Goal: Entertainment & Leisure: Consume media (video, audio)

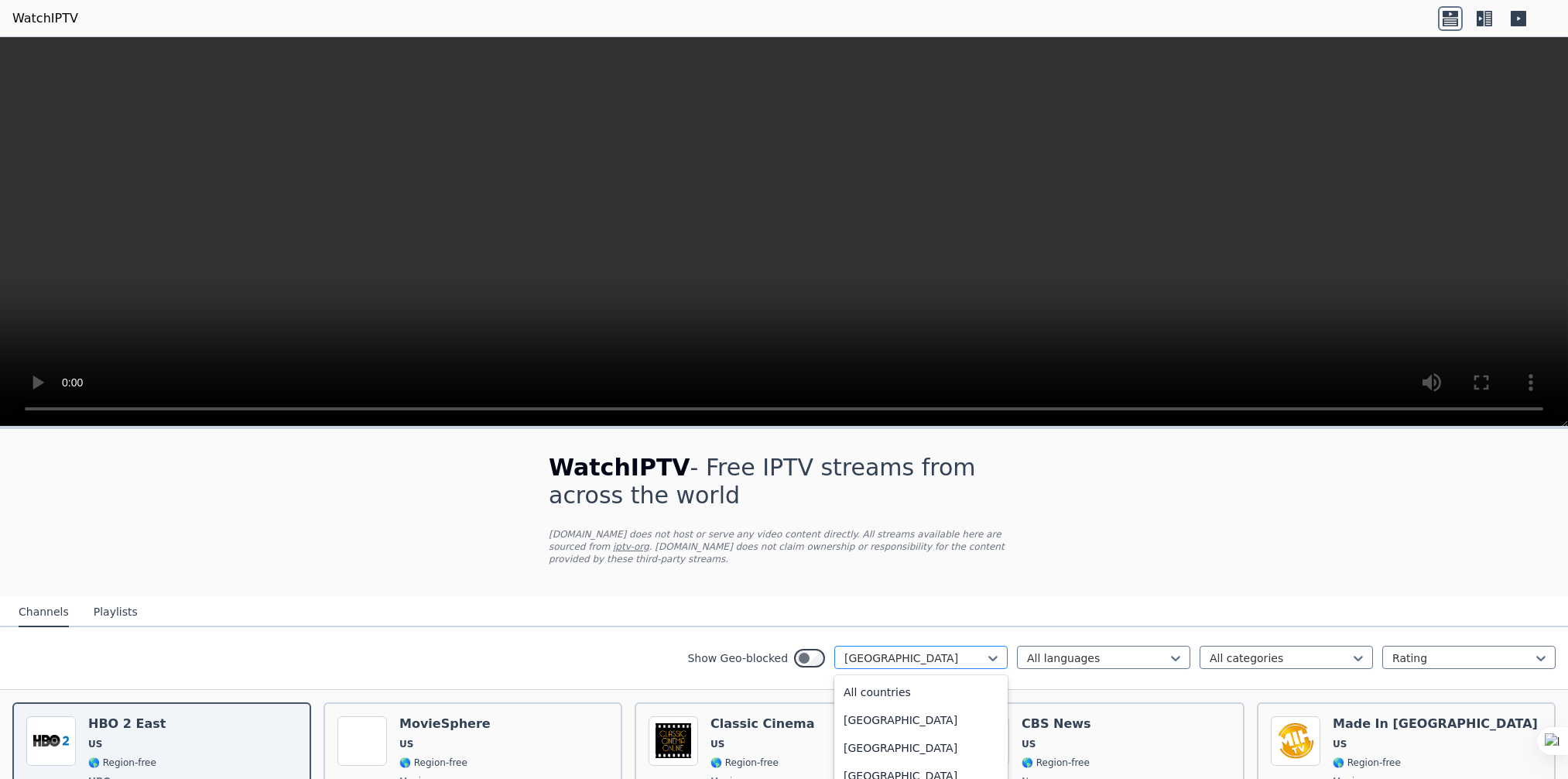
click at [957, 650] on div at bounding box center [914, 658] width 141 height 16
click at [918, 738] on div "[GEOGRAPHIC_DATA]" at bounding box center [920, 752] width 173 height 28
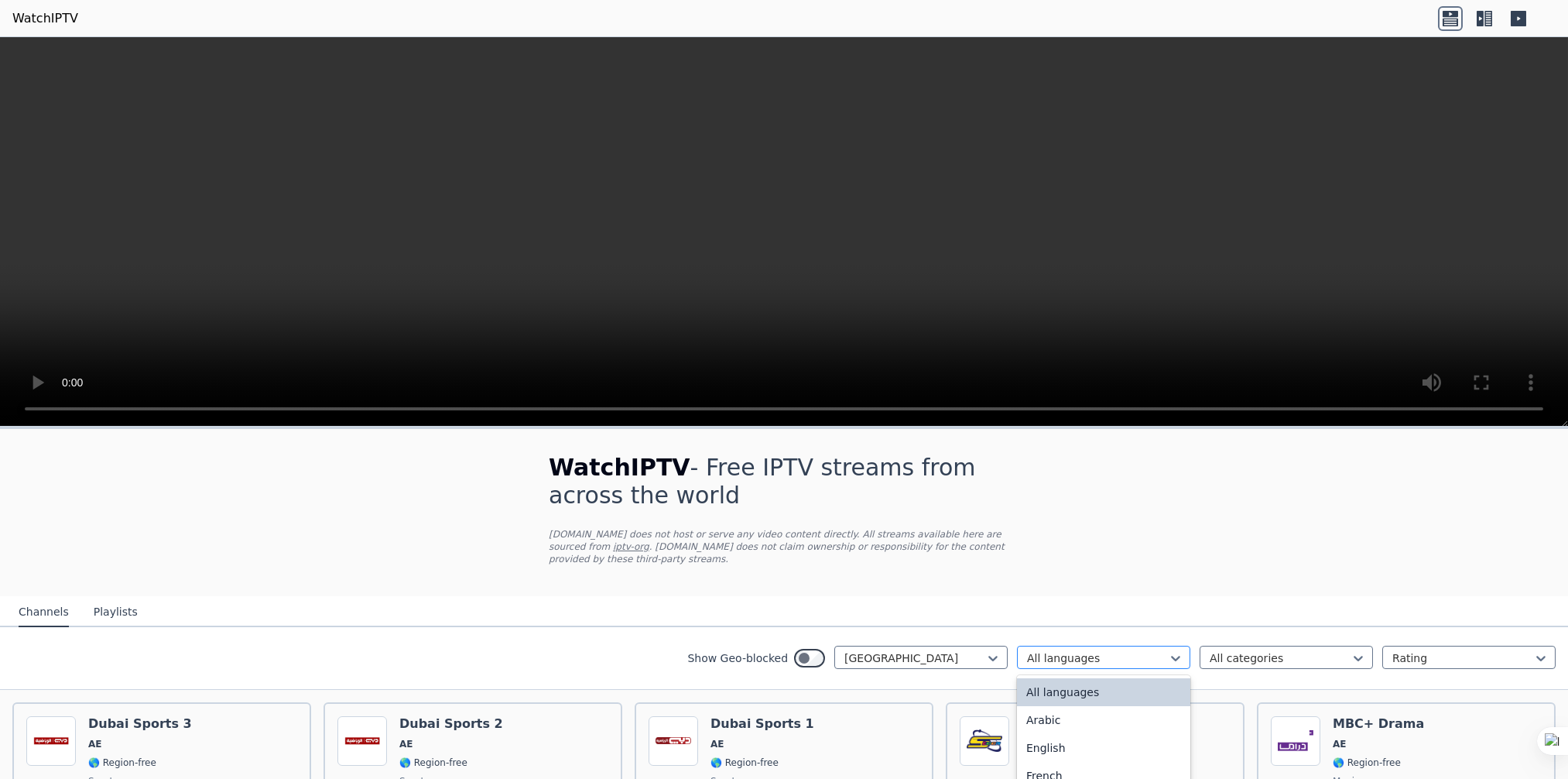
click at [1127, 650] on div at bounding box center [1098, 658] width 141 height 16
click at [1076, 738] on div "English" at bounding box center [1103, 748] width 173 height 28
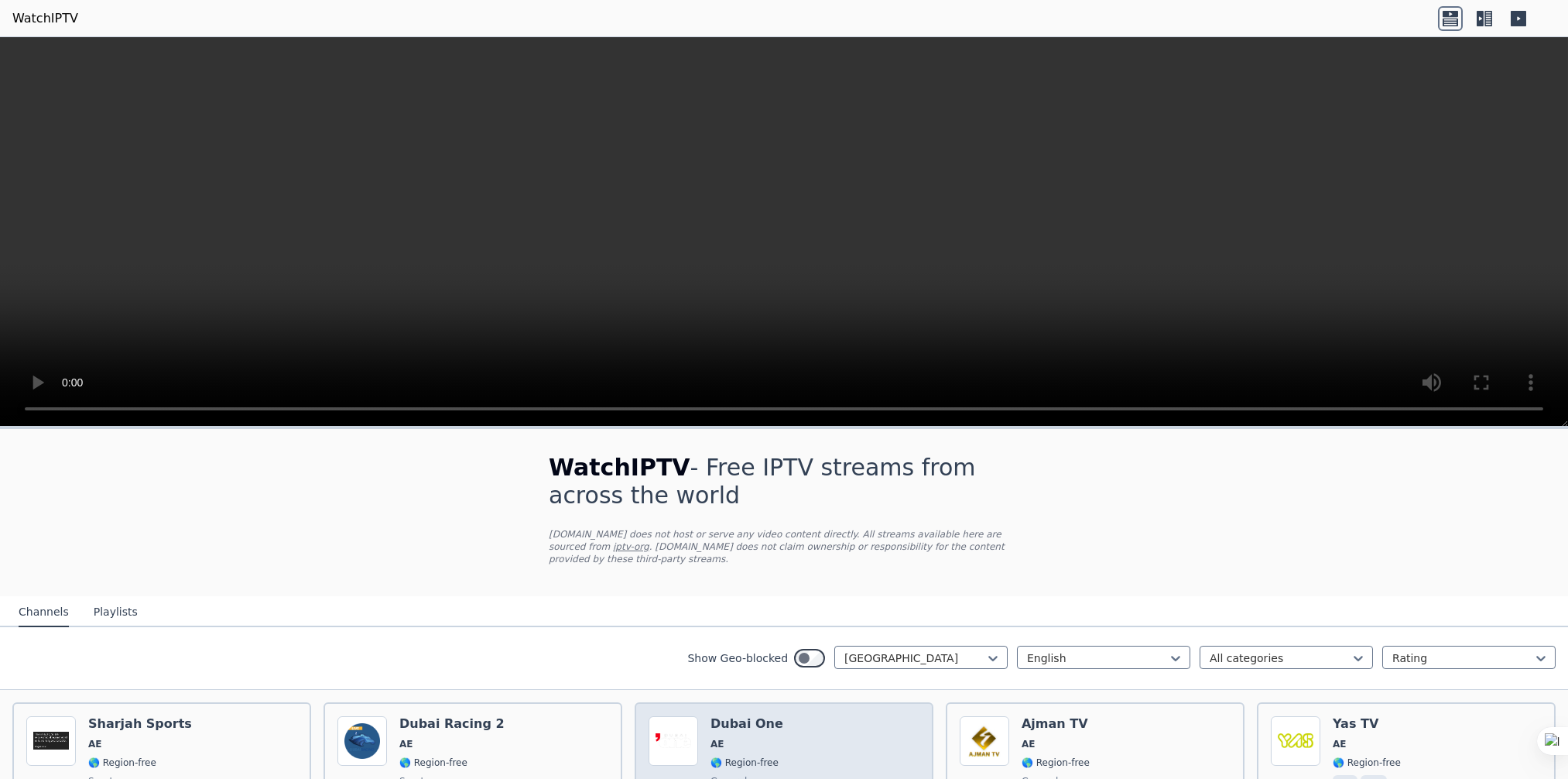
click at [794, 738] on div "Popularity 57 [GEOGRAPHIC_DATA] One AE 🌎 Region-free general eng" at bounding box center [784, 772] width 270 height 112
click at [862, 238] on video at bounding box center [784, 232] width 1568 height 390
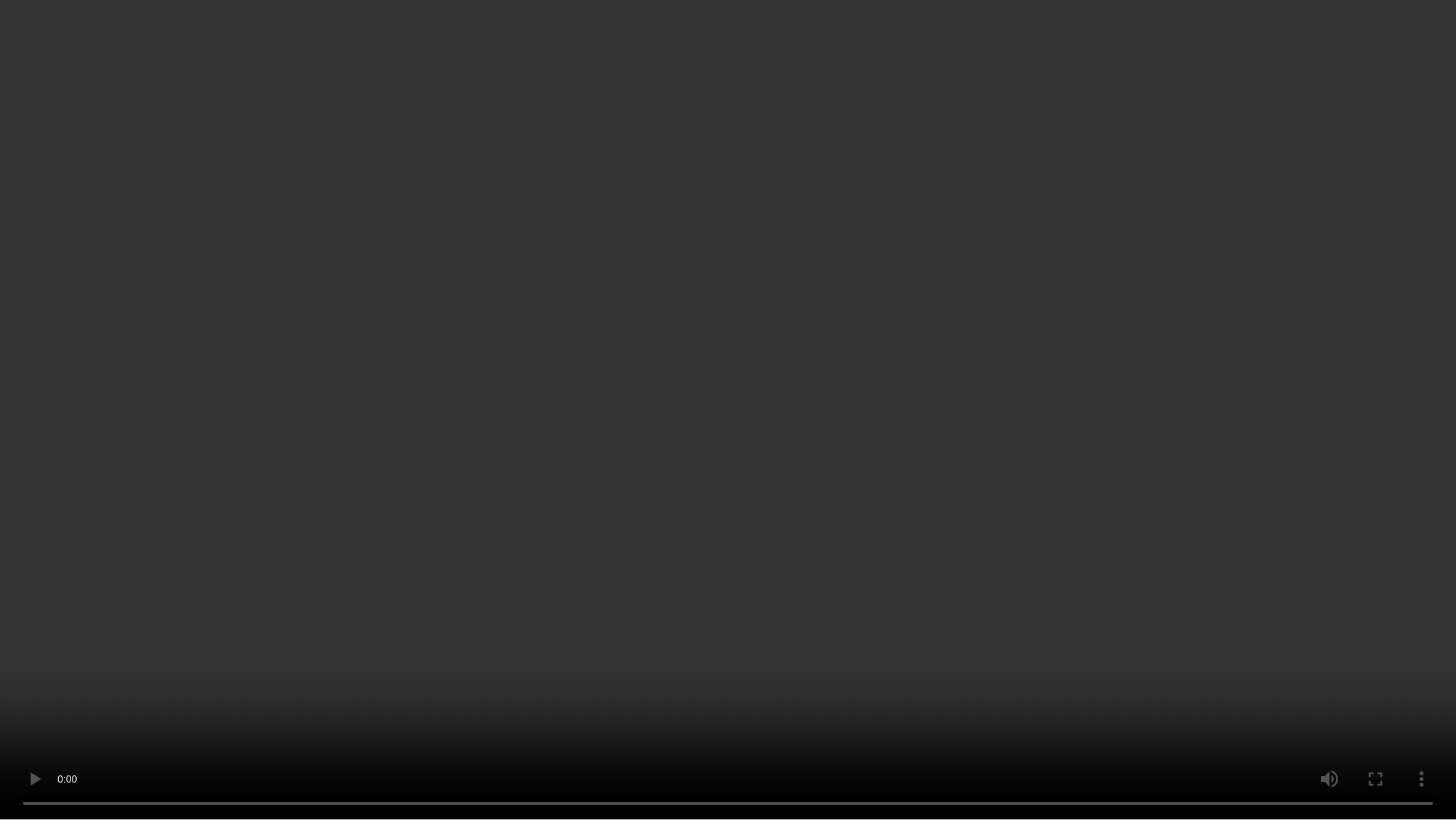
click at [757, 387] on video at bounding box center [728, 410] width 1456 height 820
click at [1118, 674] on video at bounding box center [728, 410] width 1456 height 820
click at [912, 640] on video at bounding box center [728, 410] width 1456 height 820
click at [845, 590] on video at bounding box center [728, 410] width 1456 height 820
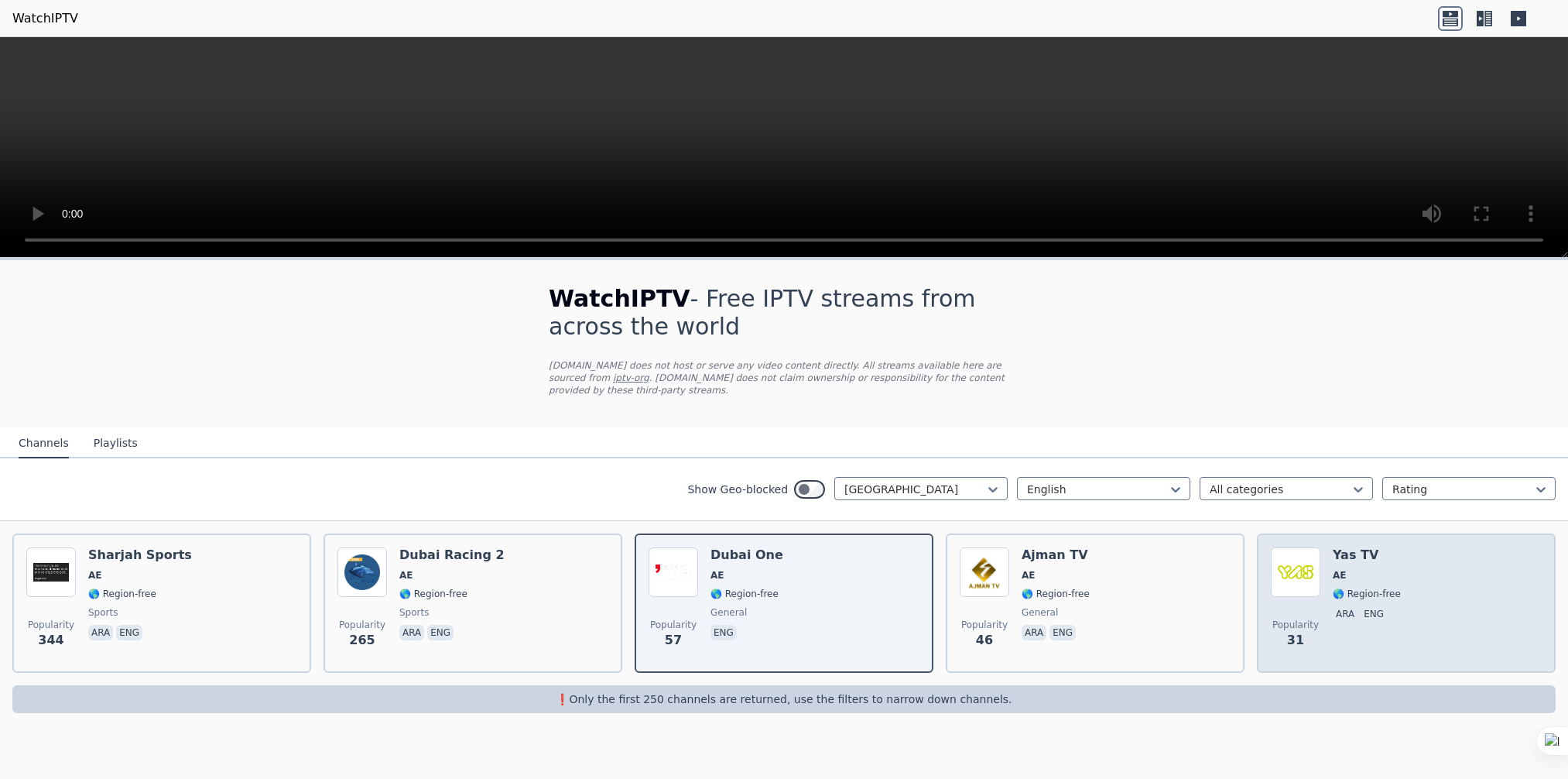
click at [1378, 571] on div "Yas TV AE 🌎 Region-free ara eng" at bounding box center [1366, 603] width 68 height 112
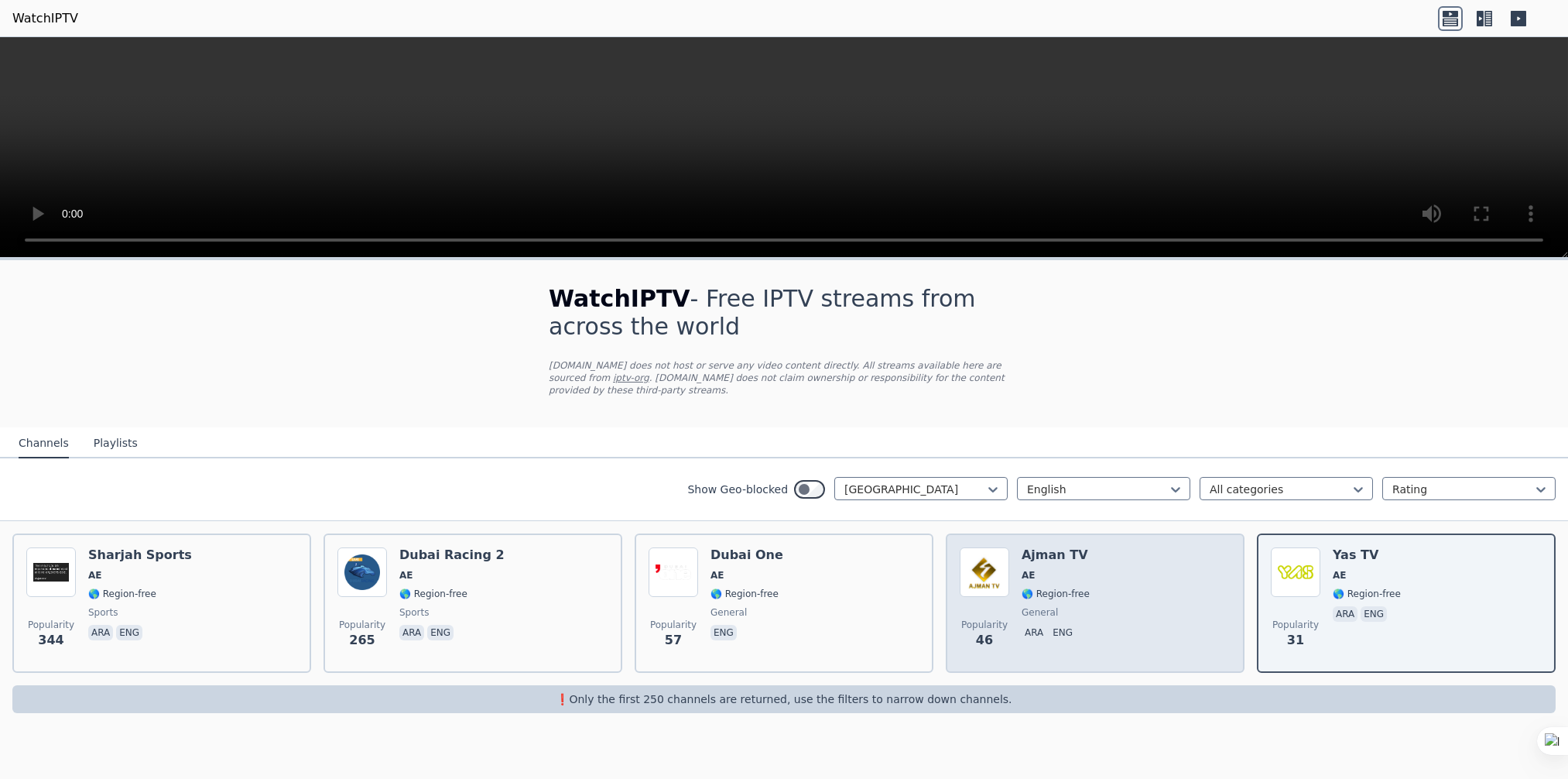
click at [1127, 578] on div "Popularity 46 Ajman TV AE 🌎 Region-free general ara eng" at bounding box center [1095, 603] width 270 height 112
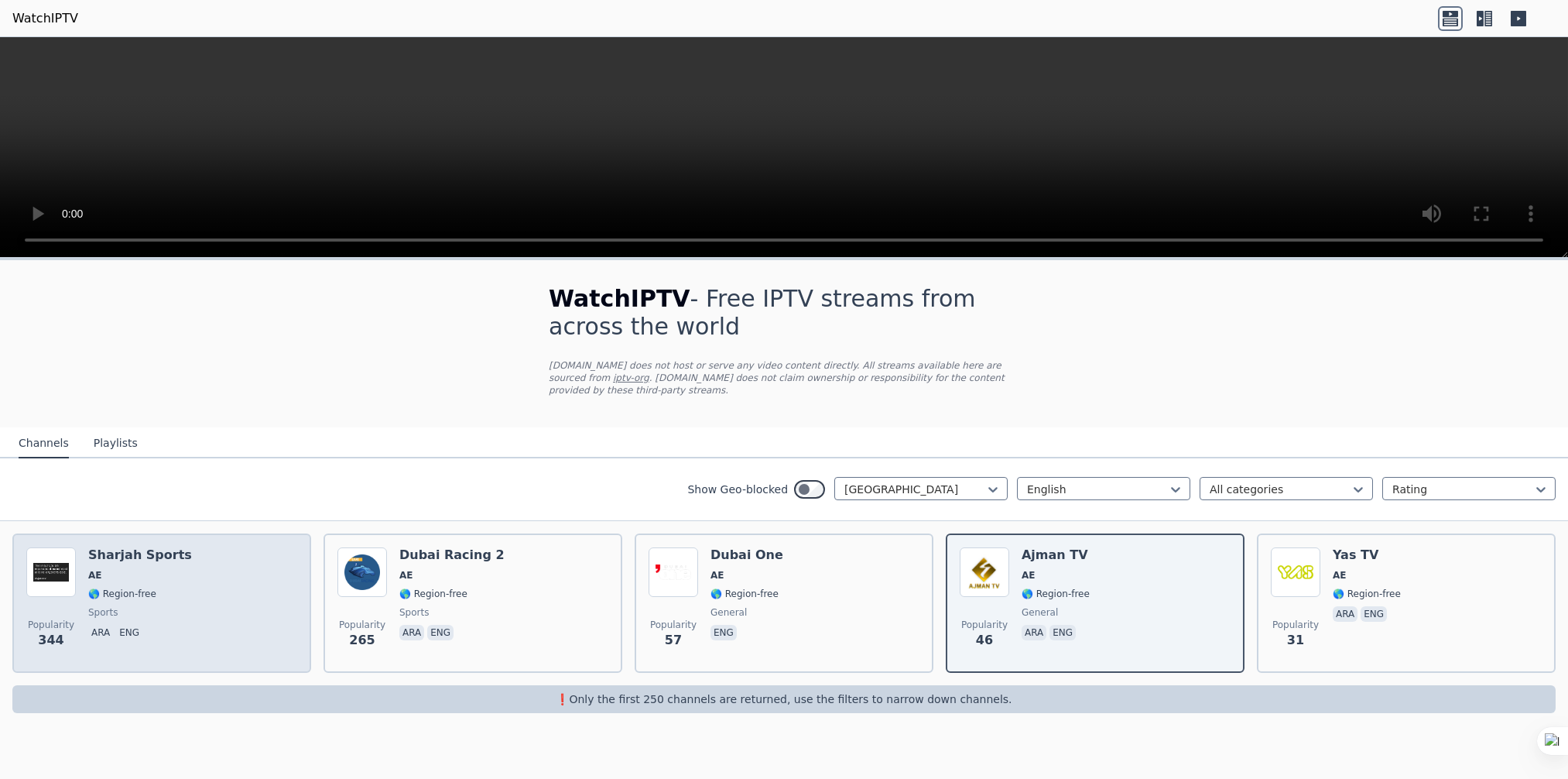
click at [165, 569] on span "AE" at bounding box center [140, 575] width 104 height 13
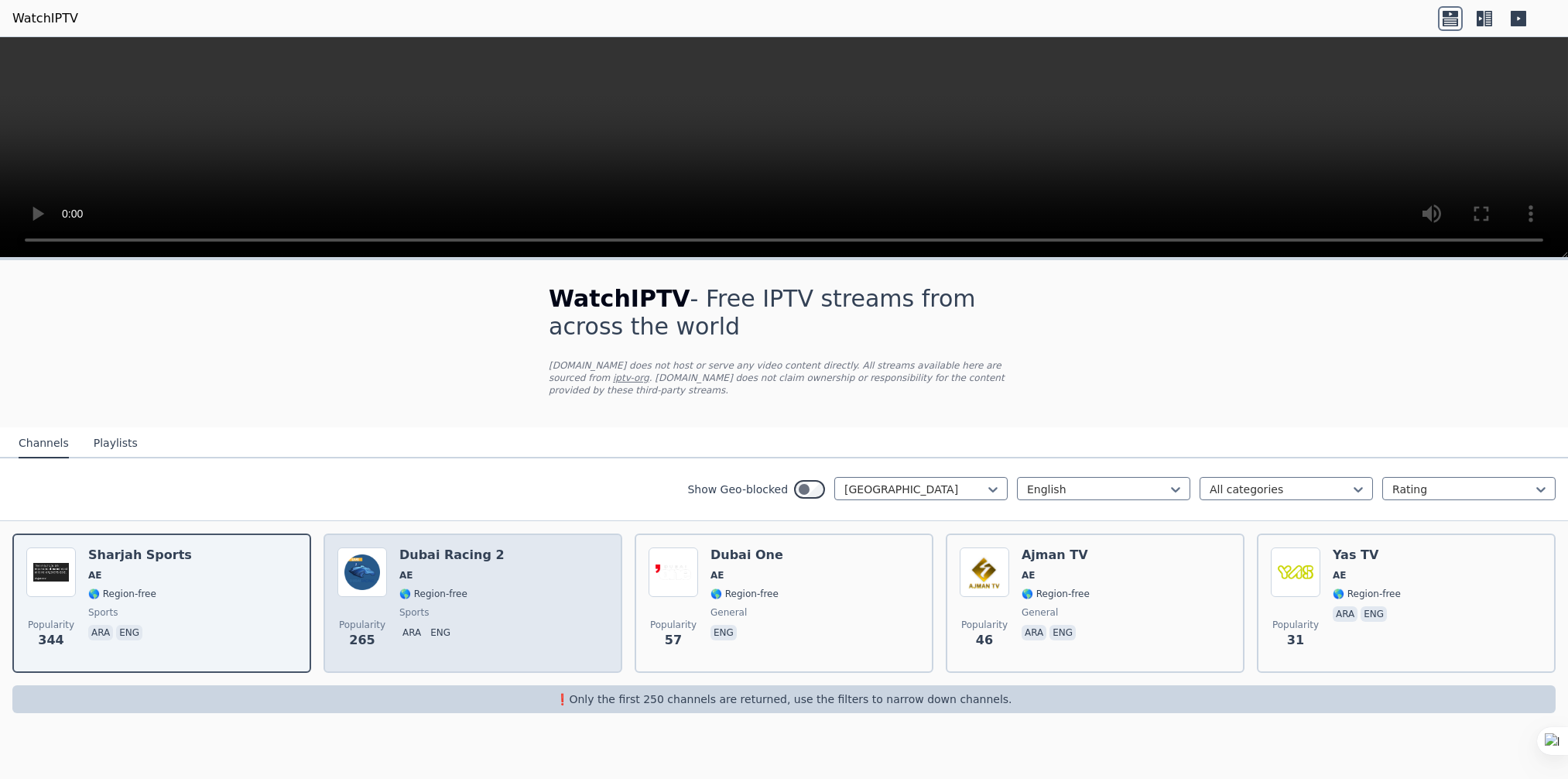
click at [441, 589] on div "Dubai Racing 2 AE 🌎 Region-free sports ara eng" at bounding box center [452, 603] width 105 height 112
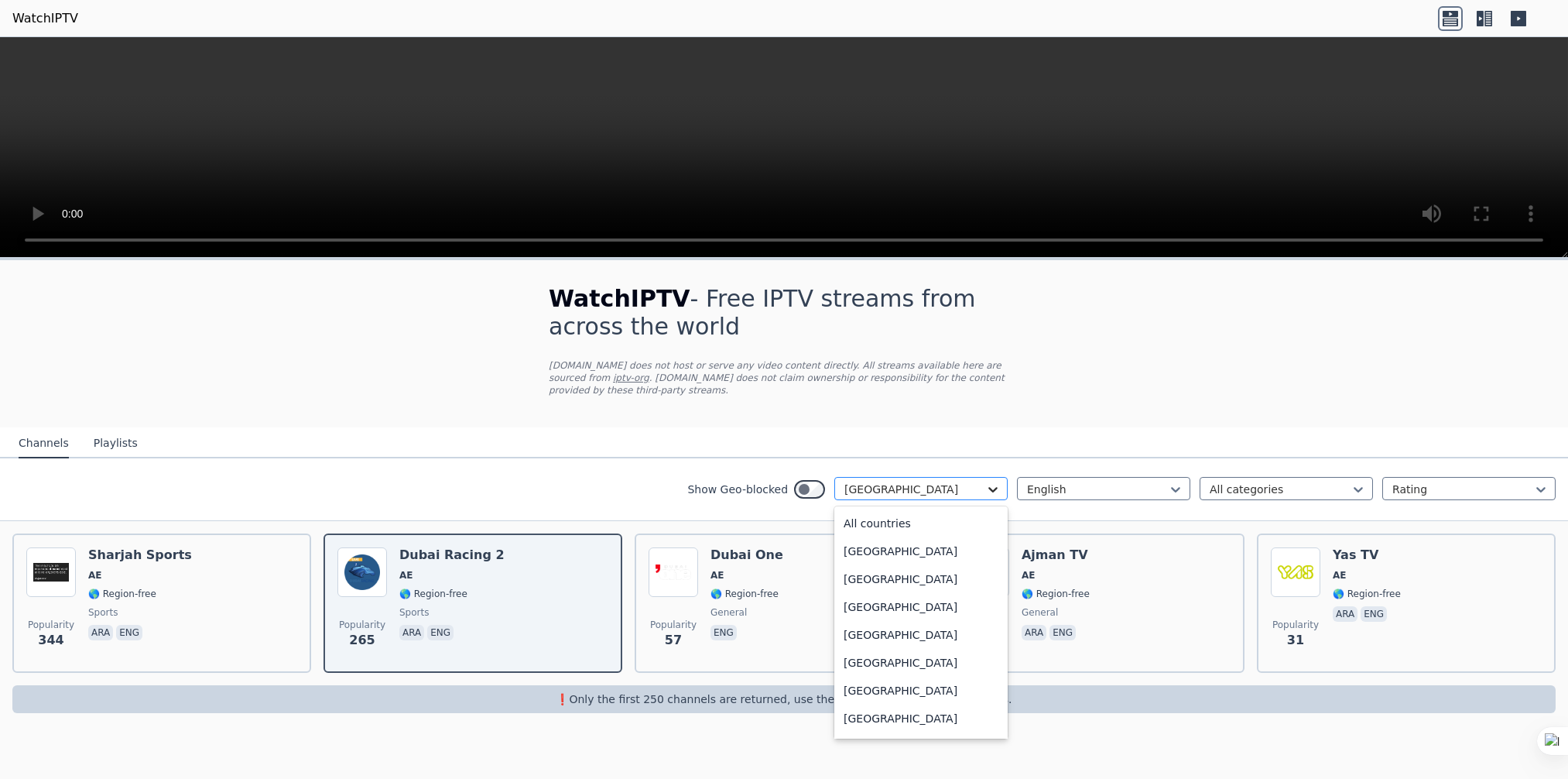
click at [993, 482] on icon at bounding box center [993, 490] width 16 height 16
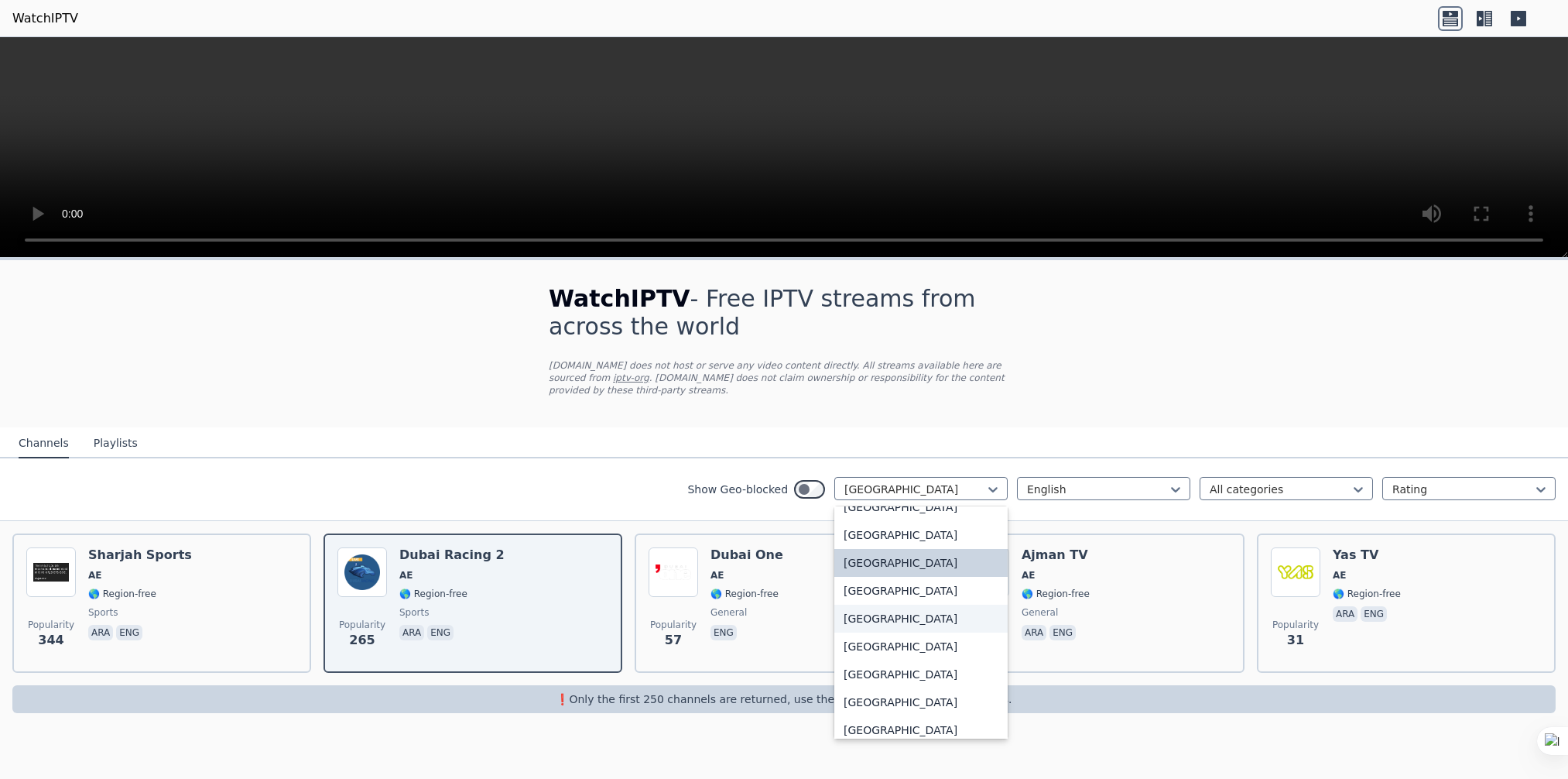
click at [929, 607] on div "[GEOGRAPHIC_DATA]" at bounding box center [920, 618] width 173 height 28
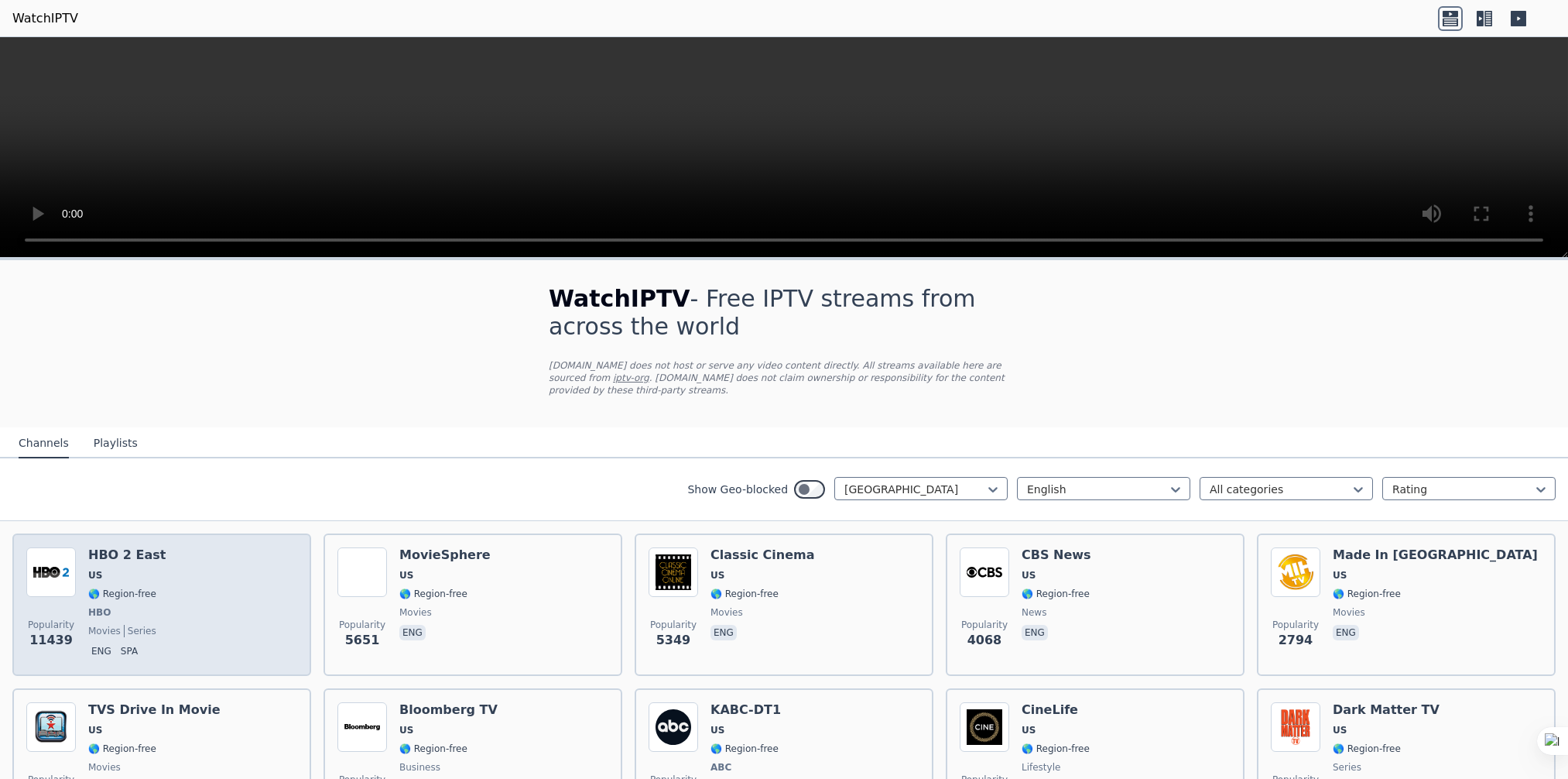
click at [162, 604] on div "Popularity 11439 HBO 2 East US 🌎 Region-free HBO movies series eng spa" at bounding box center [161, 605] width 270 height 115
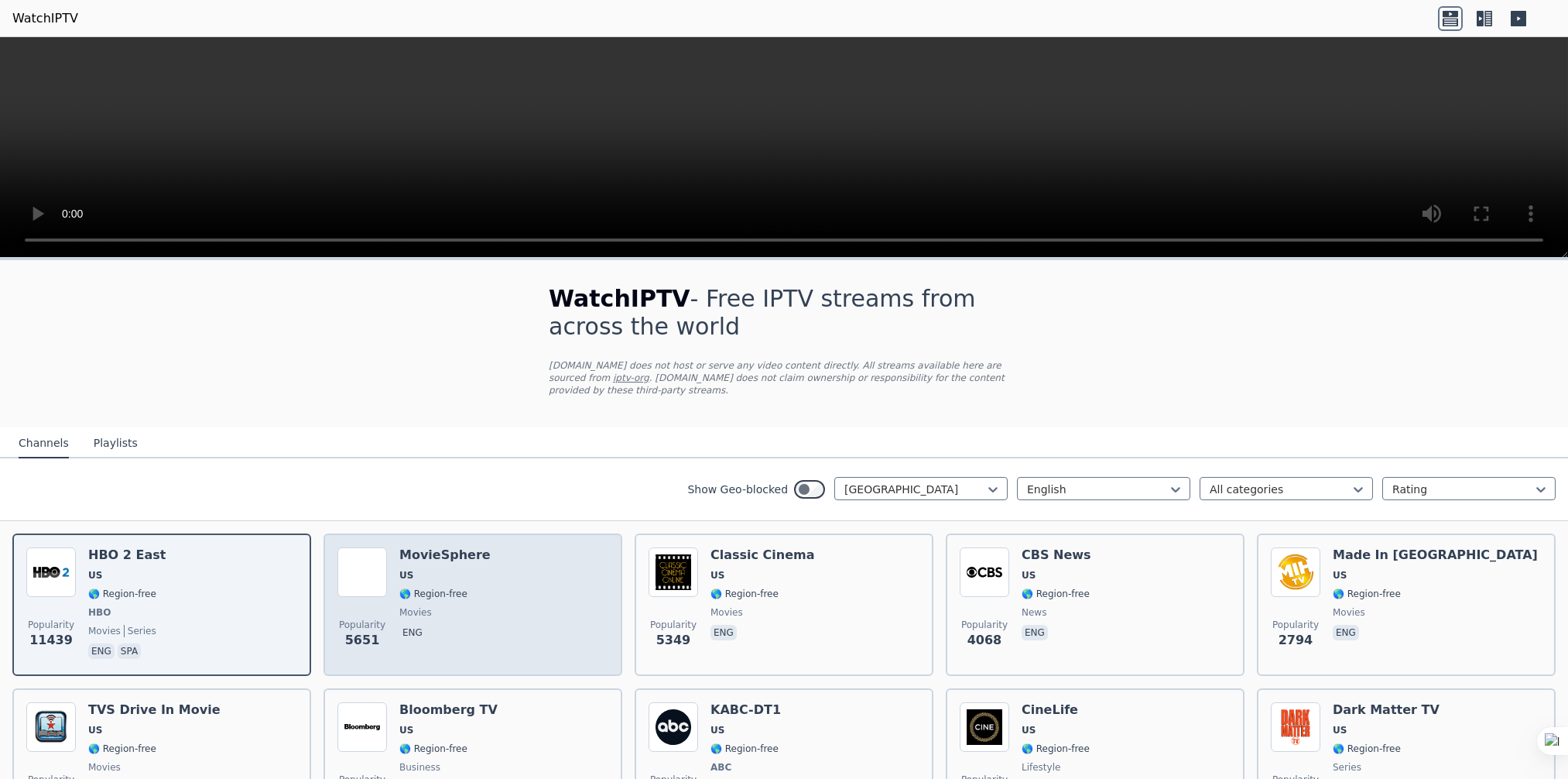
click at [472, 574] on div "Popularity 5651 MovieSphere US 🌎 Region-free movies eng" at bounding box center [472, 605] width 270 height 115
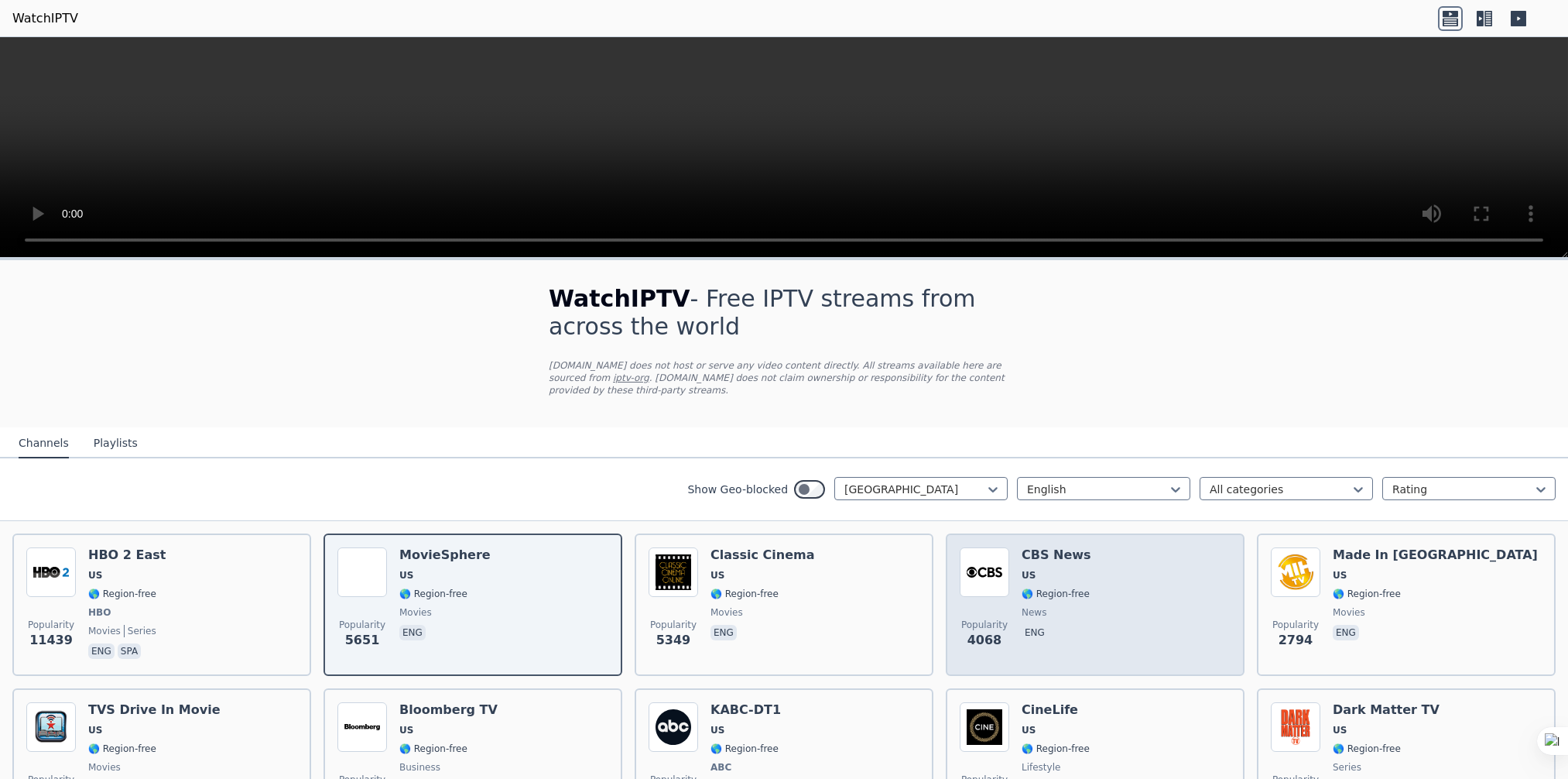
click at [1063, 570] on div "CBS News US 🌎 Region-free news eng" at bounding box center [1056, 605] width 69 height 115
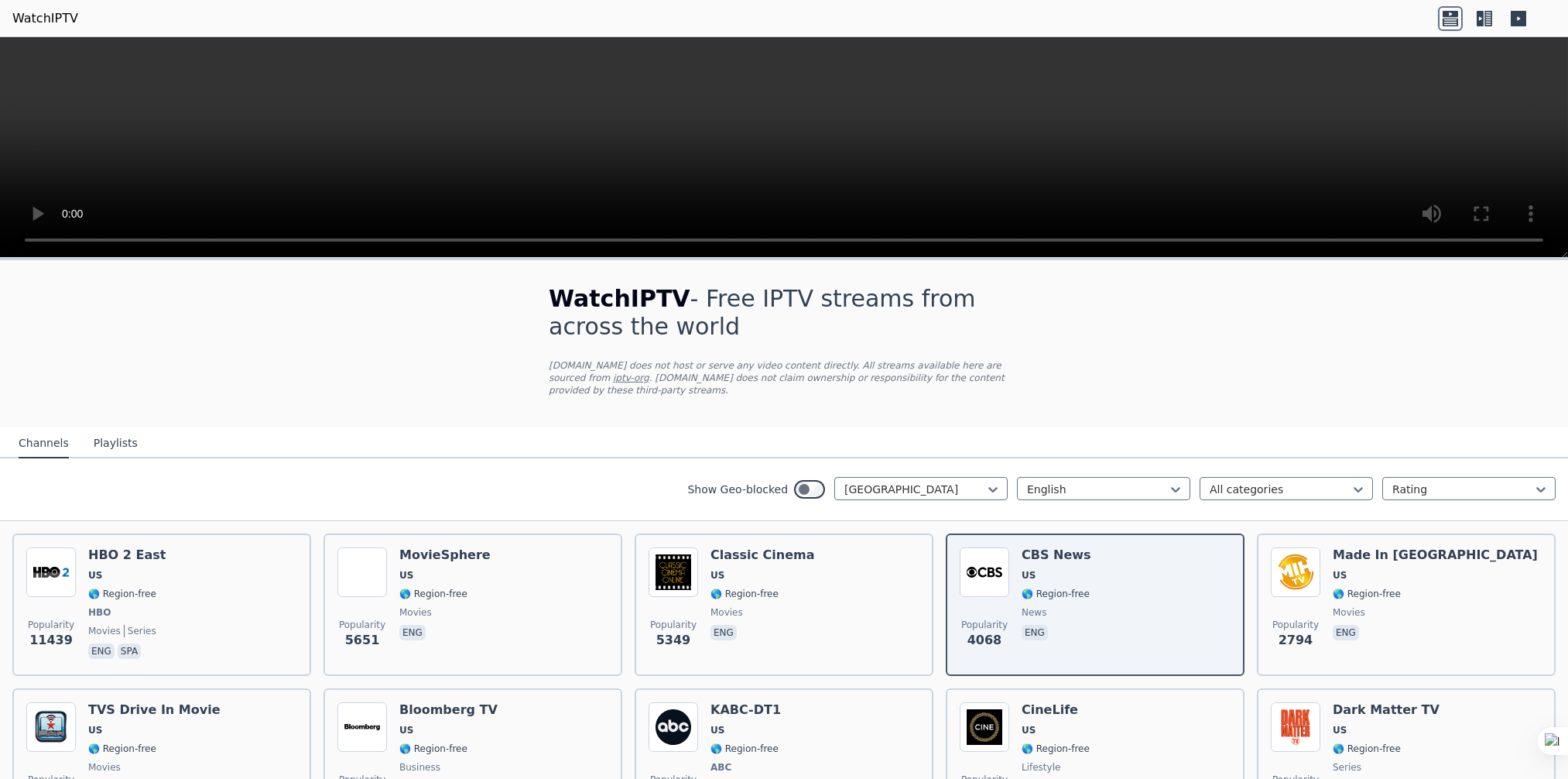
click at [835, 145] on video at bounding box center [784, 148] width 1568 height 221
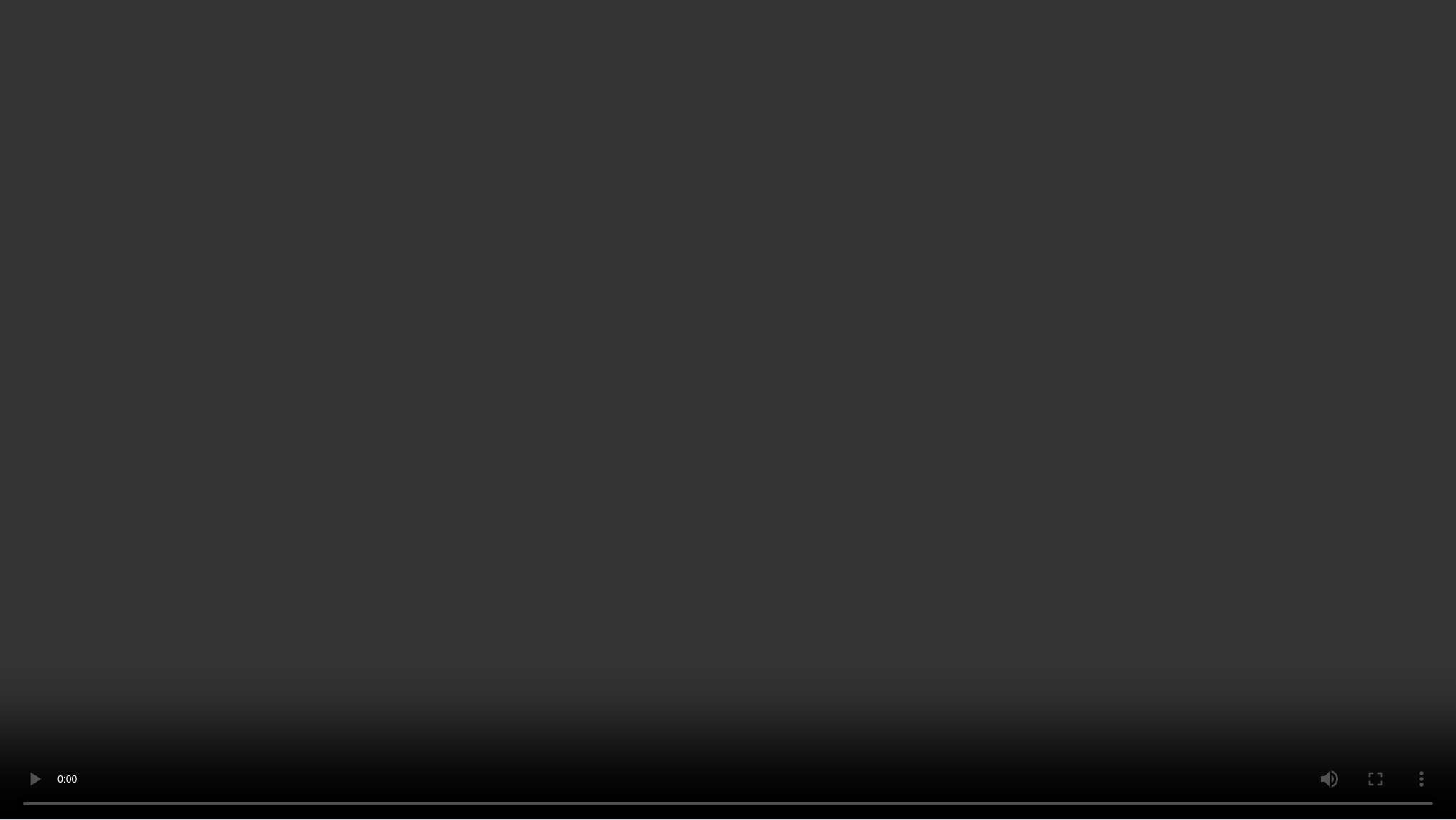
click at [609, 310] on video at bounding box center [728, 410] width 1456 height 820
click at [564, 361] on video at bounding box center [728, 410] width 1456 height 820
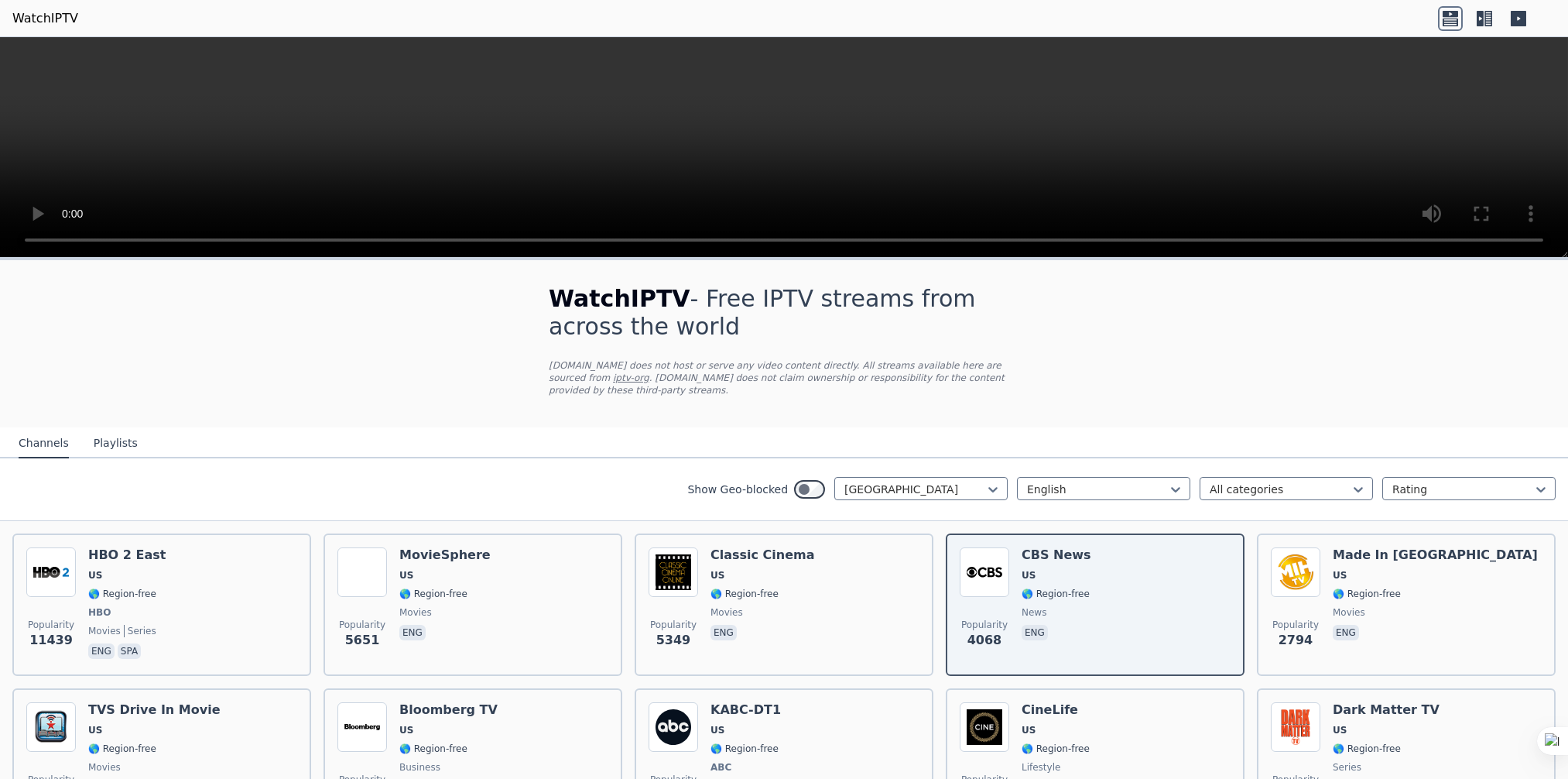
click at [734, 115] on video at bounding box center [784, 148] width 1568 height 221
click at [819, 72] on video at bounding box center [784, 148] width 1568 height 221
